Goal: Task Accomplishment & Management: Manage account settings

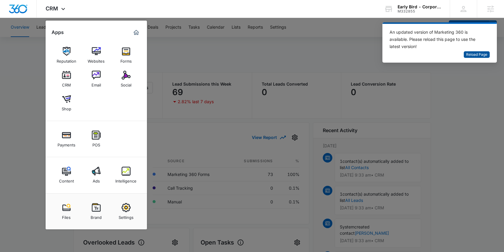
click at [481, 53] on span "Reload Page" at bounding box center [477, 55] width 21 height 6
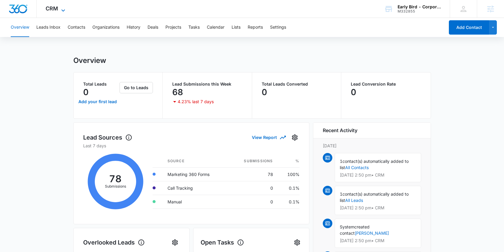
click at [57, 7] on span "CRM" at bounding box center [52, 8] width 13 height 6
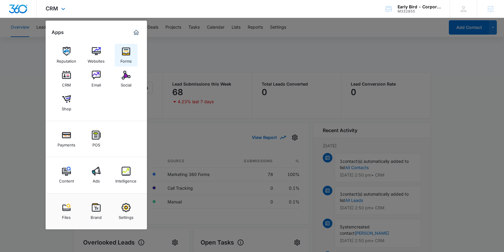
click at [125, 51] on img at bounding box center [126, 51] width 9 height 9
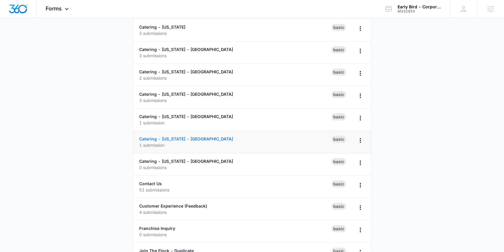
scroll to position [205, 0]
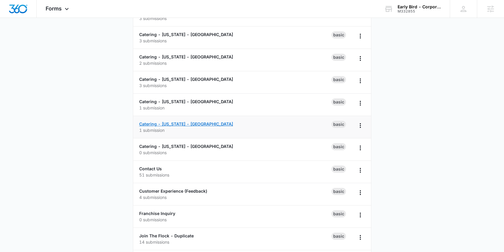
click at [191, 123] on link "Catering - [US_STATE] - [GEOGRAPHIC_DATA]" at bounding box center [186, 123] width 94 height 5
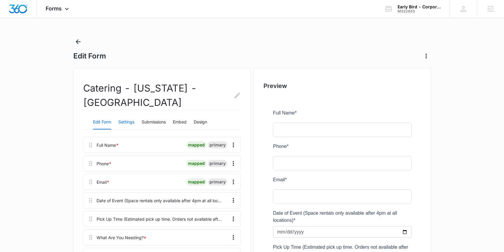
click at [131, 124] on button "Settings" at bounding box center [126, 122] width 16 height 14
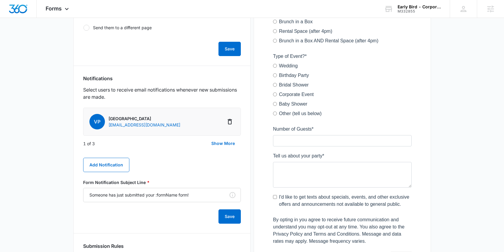
scroll to position [259, 0]
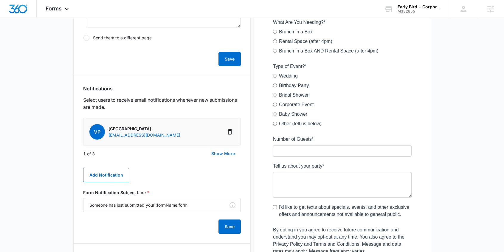
click at [220, 153] on button "Show More" at bounding box center [223, 153] width 35 height 14
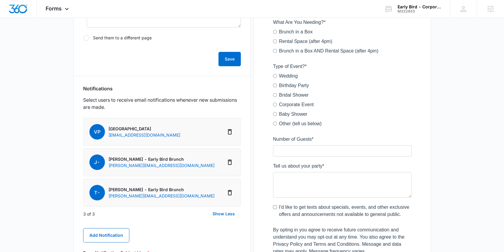
click at [126, 127] on p "[GEOGRAPHIC_DATA]" at bounding box center [145, 129] width 72 height 6
click at [119, 135] on p "[EMAIL_ADDRESS][DOMAIN_NAME]" at bounding box center [145, 135] width 72 height 6
click at [95, 132] on span "VP" at bounding box center [97, 132] width 16 height 16
click at [121, 134] on p "[EMAIL_ADDRESS][DOMAIN_NAME]" at bounding box center [145, 135] width 72 height 6
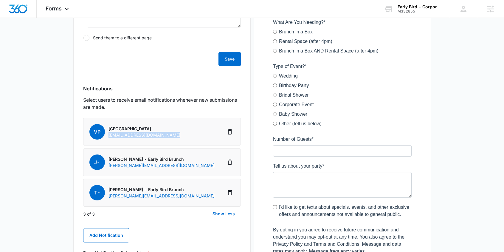
click at [121, 134] on p "[EMAIL_ADDRESS][DOMAIN_NAME]" at bounding box center [145, 135] width 72 height 6
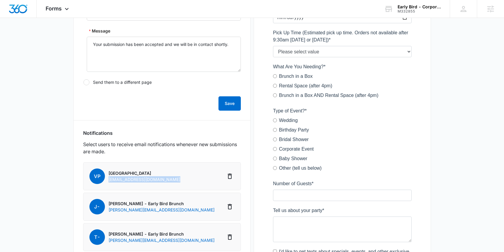
scroll to position [222, 0]
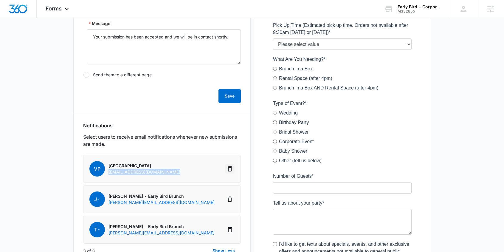
click at [230, 168] on icon "Delete Notification" at bounding box center [229, 168] width 7 height 7
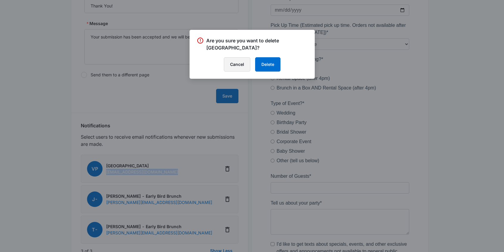
click at [235, 64] on button "Cancel" at bounding box center [237, 64] width 27 height 14
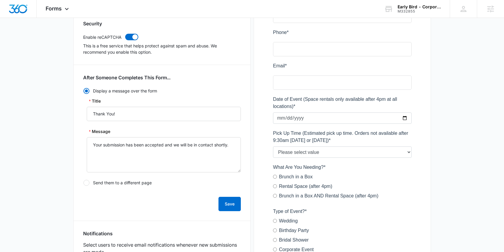
scroll to position [109, 0]
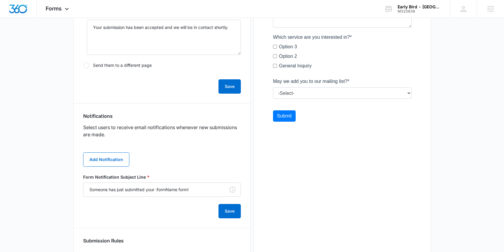
scroll to position [278, 0]
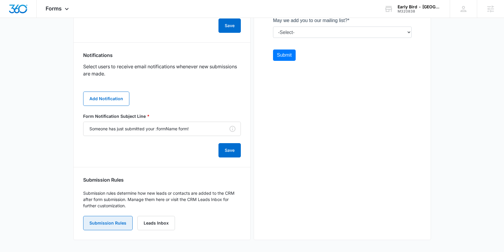
click at [111, 226] on button "Submission Rules" at bounding box center [108, 223] width 50 height 14
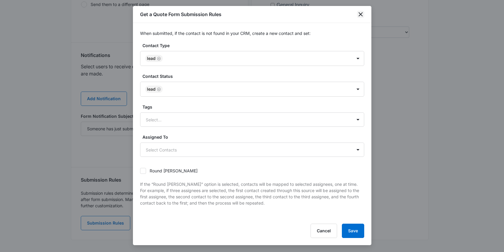
click at [360, 14] on icon "close" at bounding box center [361, 14] width 4 height 4
